Goal: Information Seeking & Learning: Learn about a topic

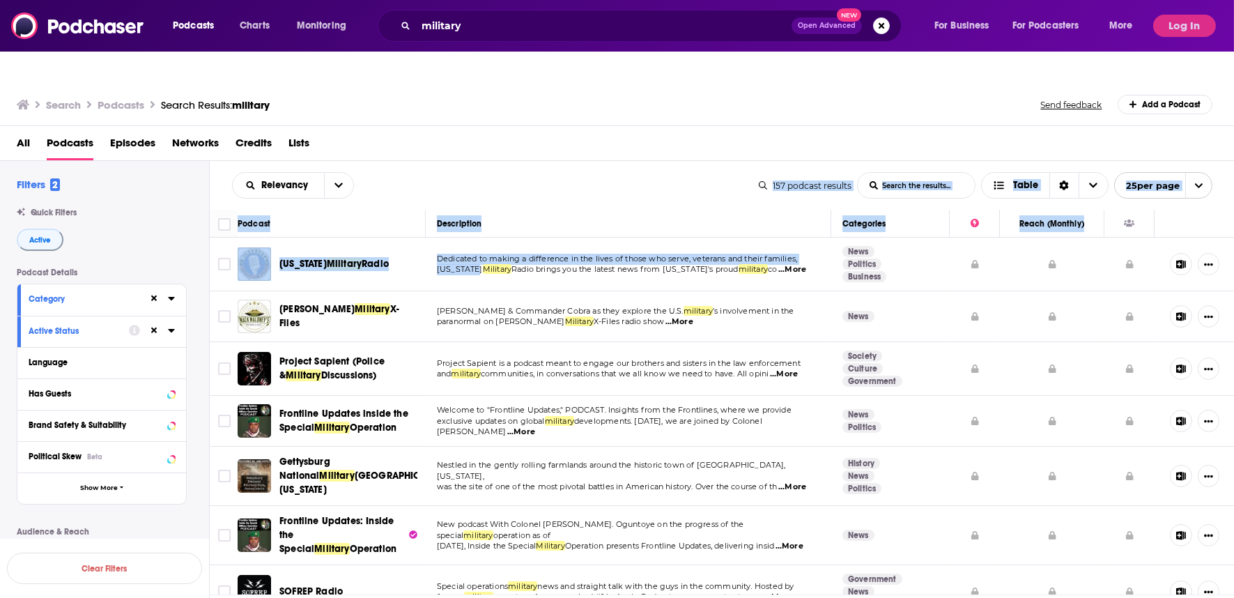
drag, startPoint x: 479, startPoint y: 240, endPoint x: 617, endPoint y: 149, distance: 165.6
click at [617, 161] on div "Relevancy List Search Input Search the results... Table 157 podcast results Lis…" at bounding box center [722, 435] width 1025 height 548
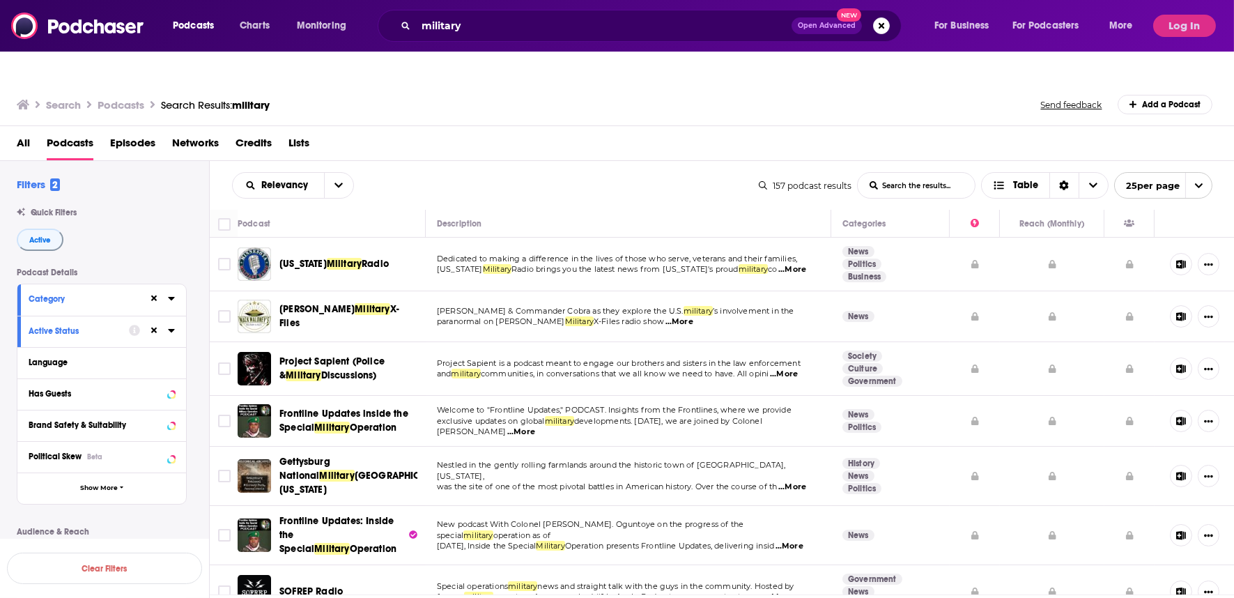
click at [619, 172] on div "Relevancy List Search Input Search the results... Table" at bounding box center [495, 185] width 527 height 26
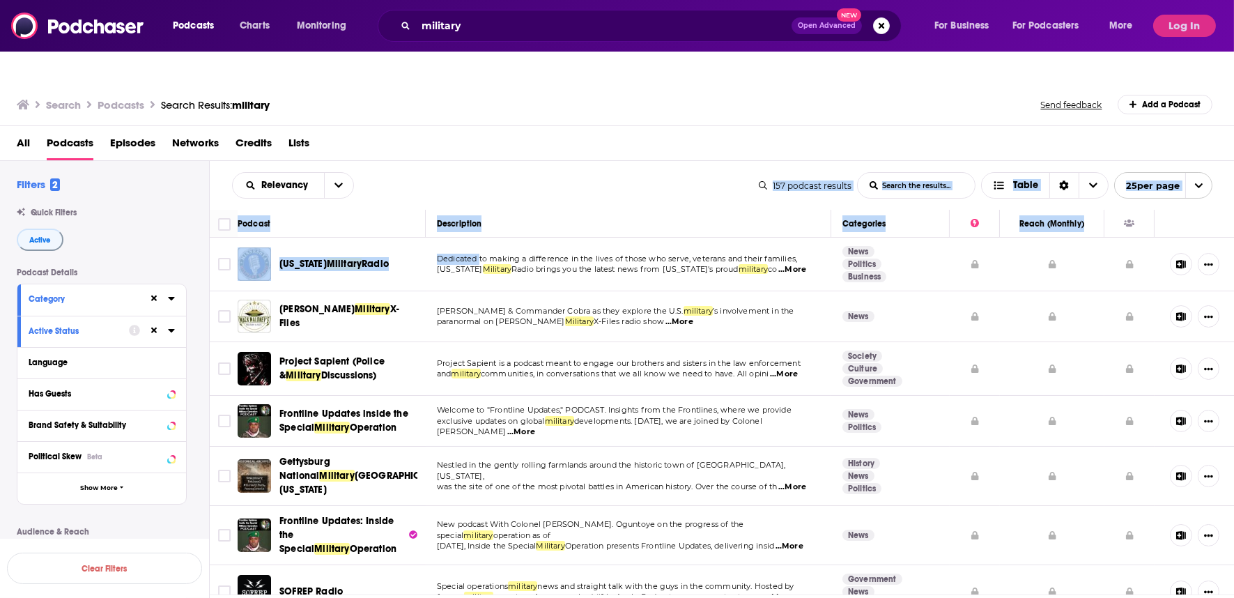
drag, startPoint x: 479, startPoint y: 235, endPoint x: 565, endPoint y: 163, distance: 112.3
click at [565, 163] on div "Relevancy List Search Input Search the results... Table 157 podcast results Lis…" at bounding box center [722, 435] width 1025 height 548
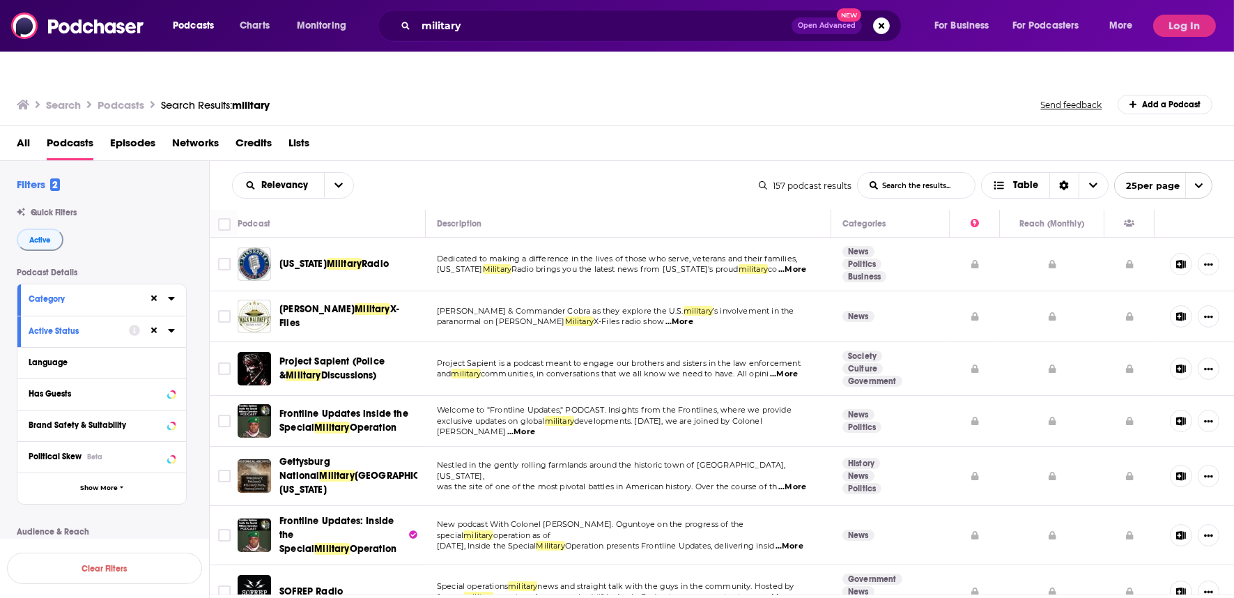
click at [566, 172] on div "Relevancy List Search Input Search the results... Table" at bounding box center [495, 185] width 527 height 26
copy span "military"
drag, startPoint x: 739, startPoint y: 245, endPoint x: 770, endPoint y: 245, distance: 31.4
click at [770, 264] on span "[US_STATE] Military Radio brings you the latest news from [US_STATE]'s proud mi…" at bounding box center [607, 269] width 340 height 10
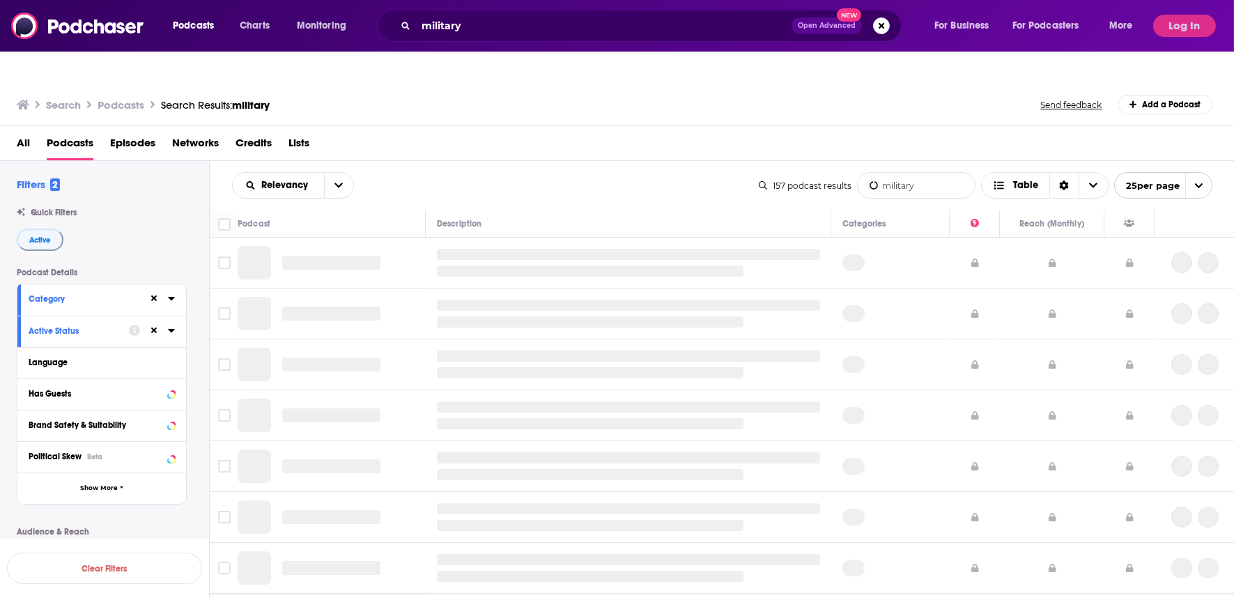
type input "military"
click at [597, 132] on div "All Podcasts Episodes Networks Credits Lists" at bounding box center [620, 146] width 1207 height 29
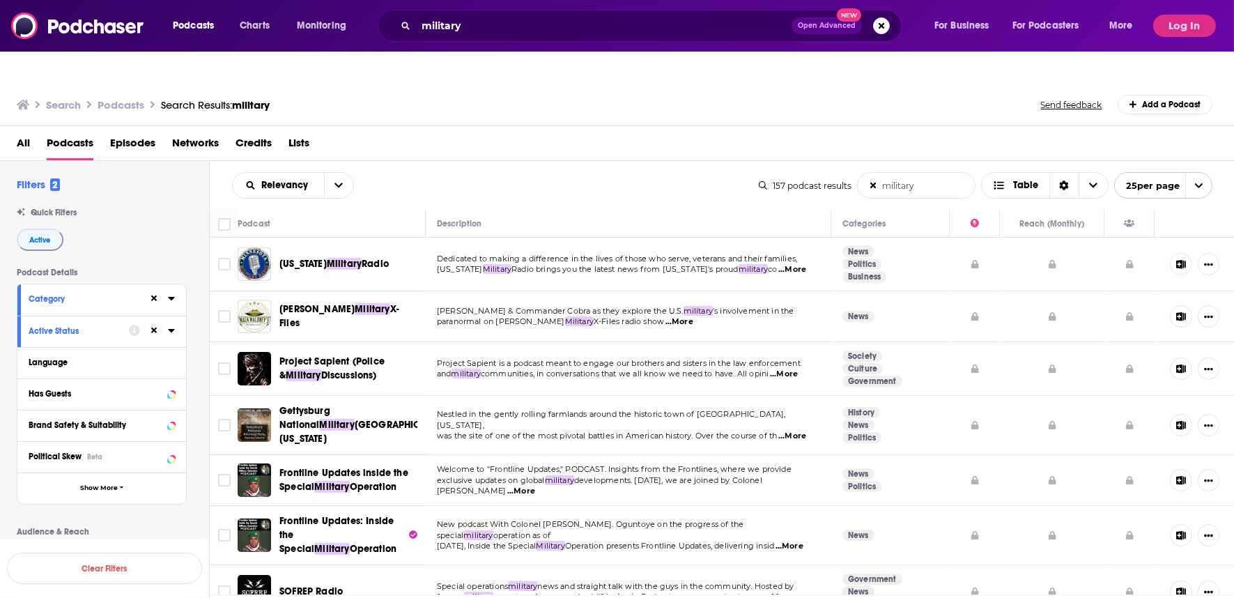
click at [651, 126] on div "All Podcasts Episodes Networks Credits Lists" at bounding box center [617, 143] width 1234 height 35
click at [1179, 30] on button "Log In" at bounding box center [1184, 26] width 63 height 22
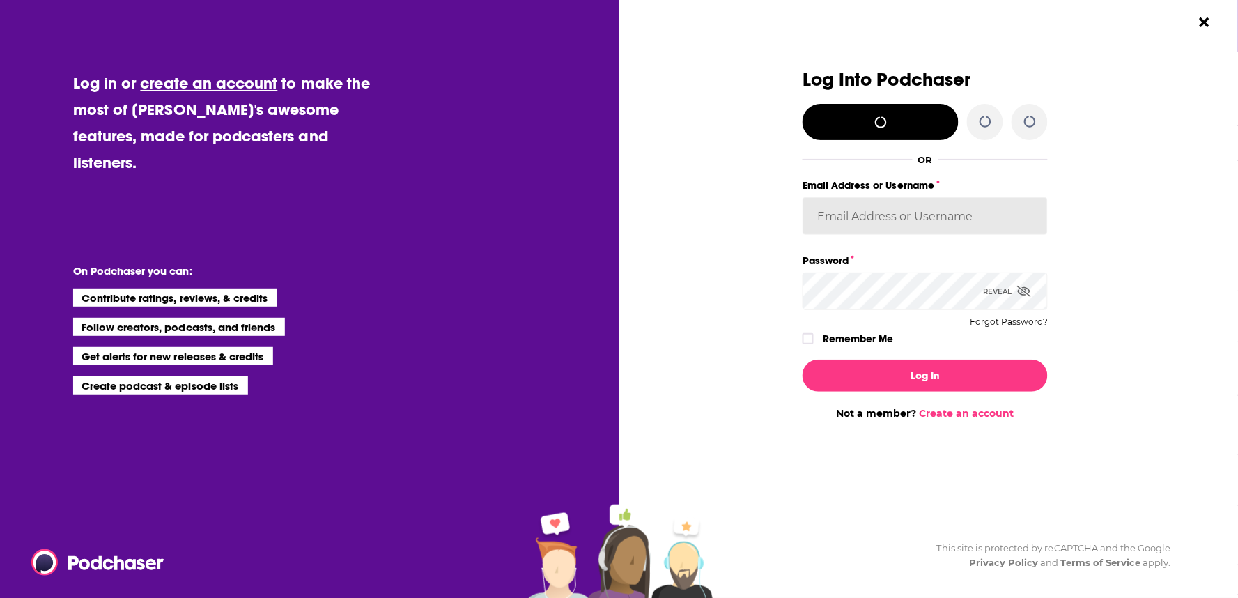
type input "corioliscompany"
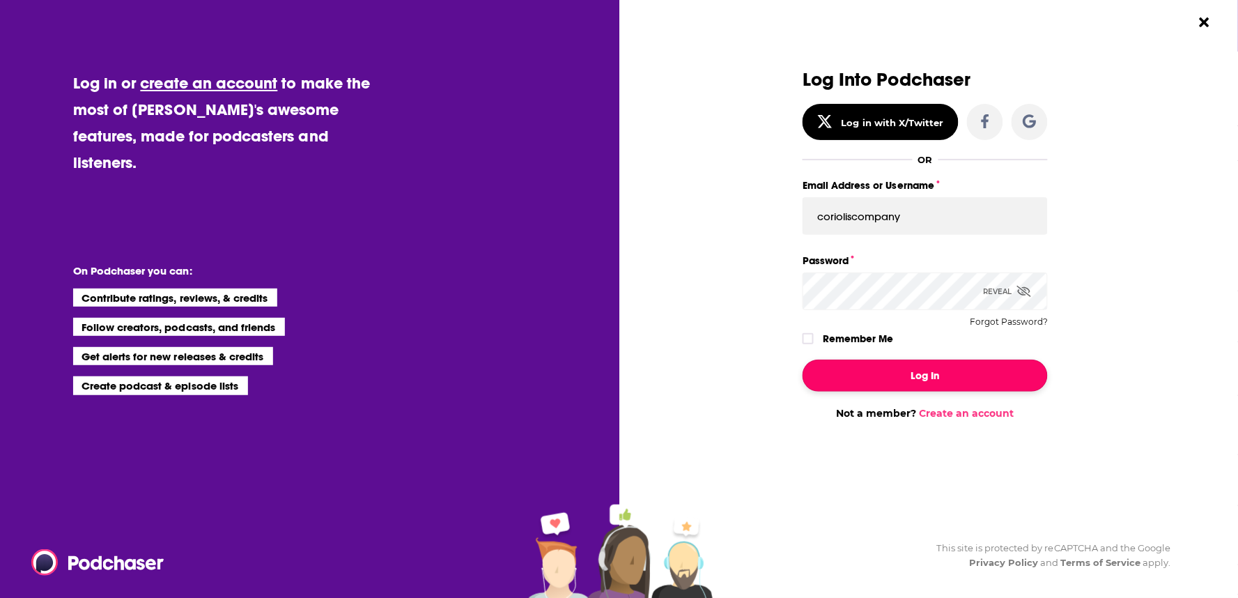
click at [934, 376] on button "Log In" at bounding box center [925, 375] width 245 height 32
